Goal: Entertainment & Leisure: Consume media (video, audio)

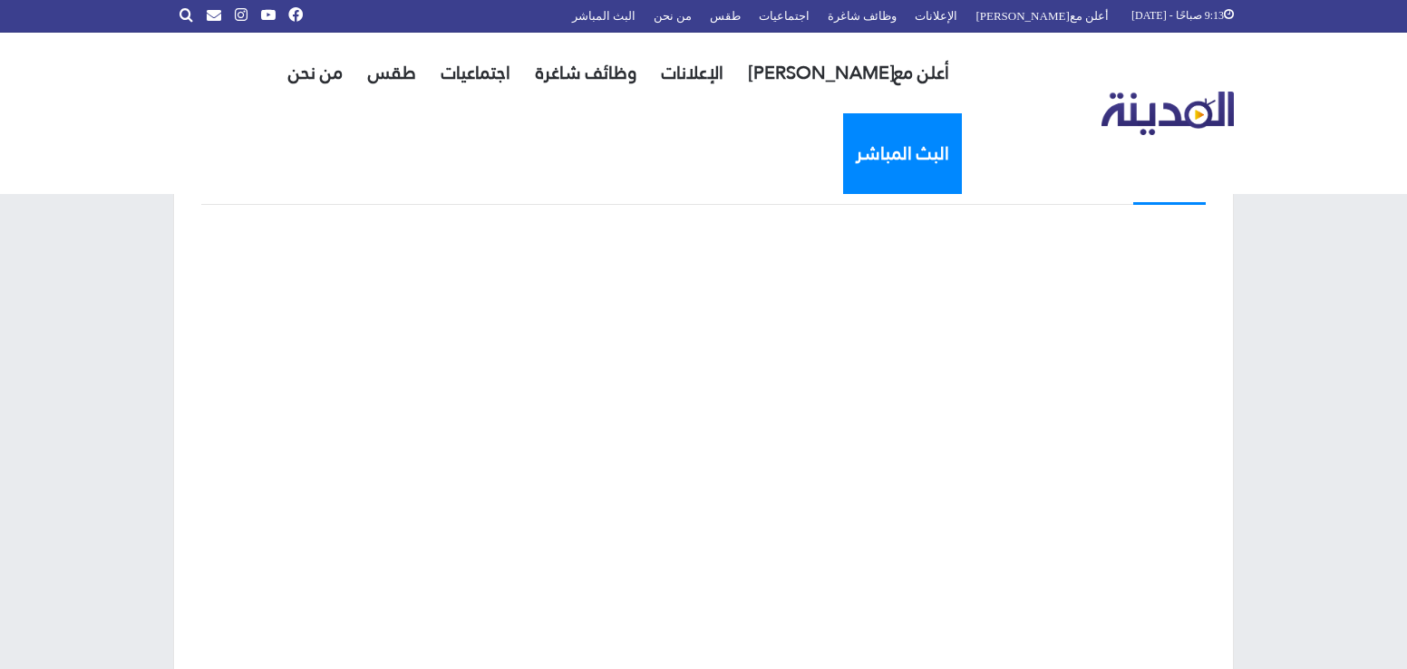
click at [843, 113] on link "البث المباشر" at bounding box center [902, 153] width 119 height 81
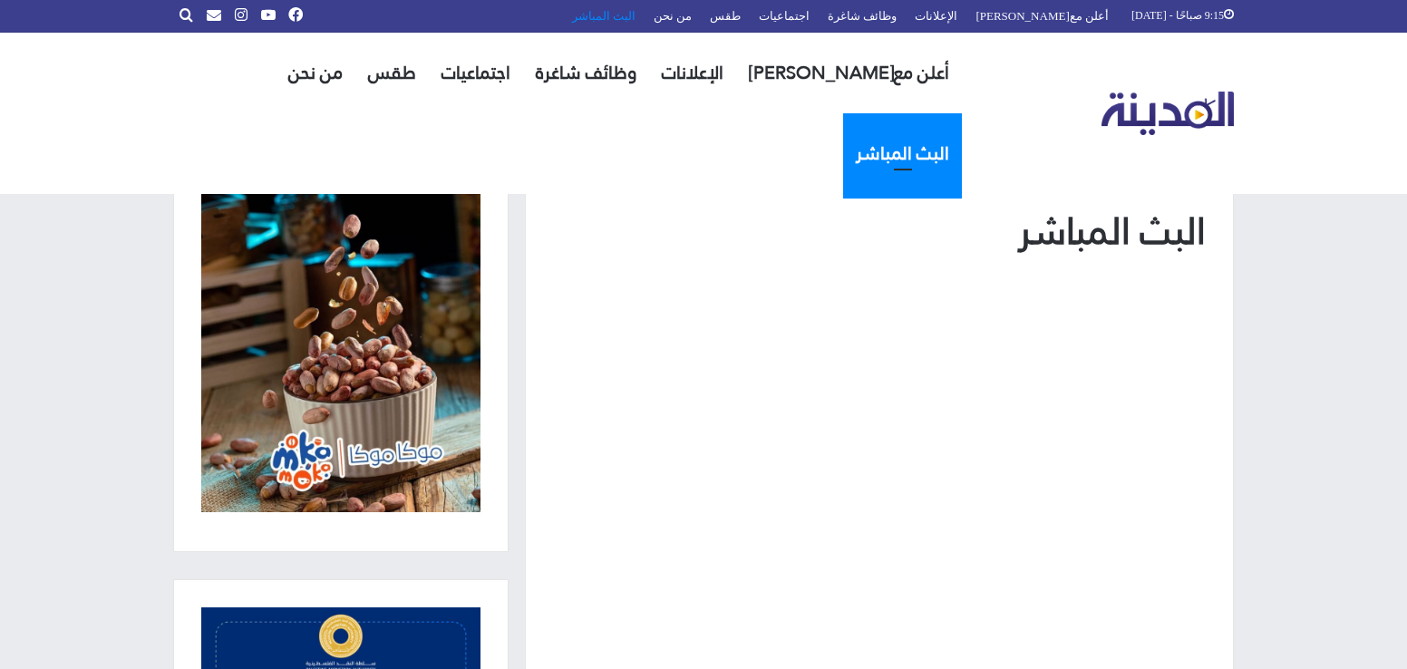
click at [645, 15] on link "البث المباشر" at bounding box center [604, 16] width 82 height 32
click at [1175, 179] on link "الرئيسية" at bounding box center [1179, 178] width 53 height 14
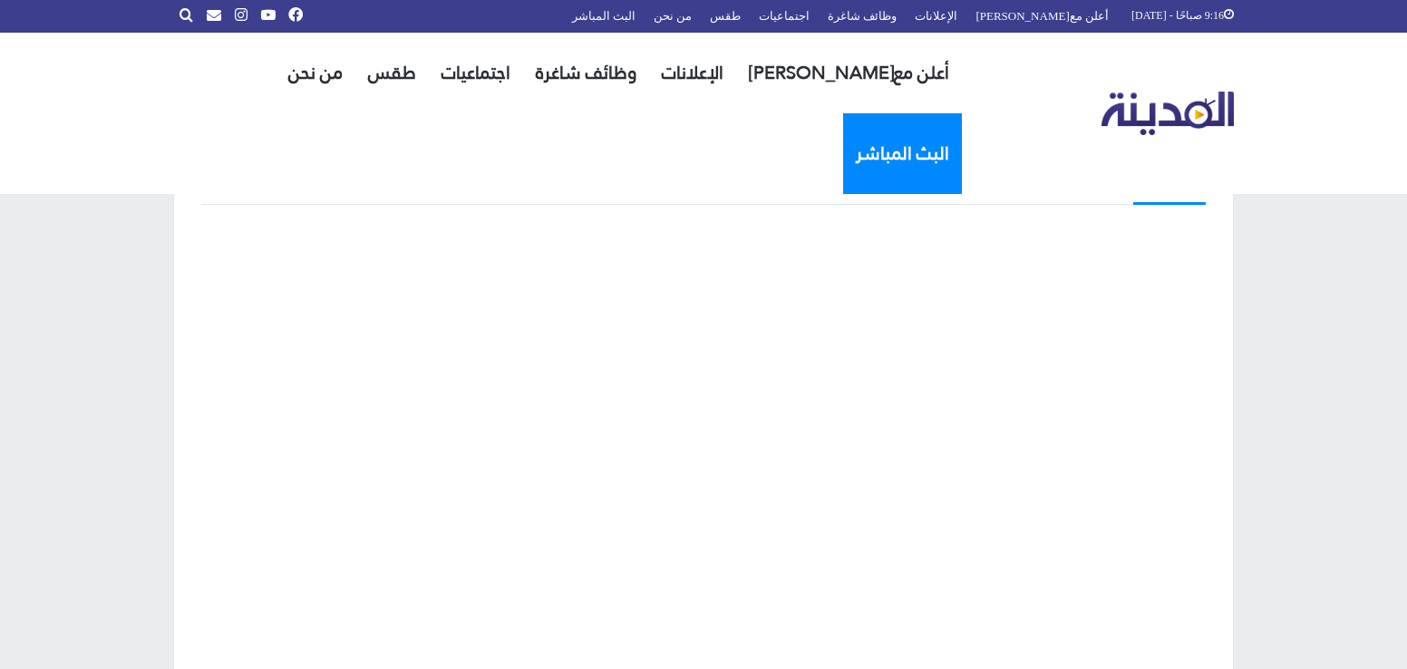
click at [843, 113] on link "البث المباشر" at bounding box center [902, 153] width 119 height 81
